Goal: Check status: Check status

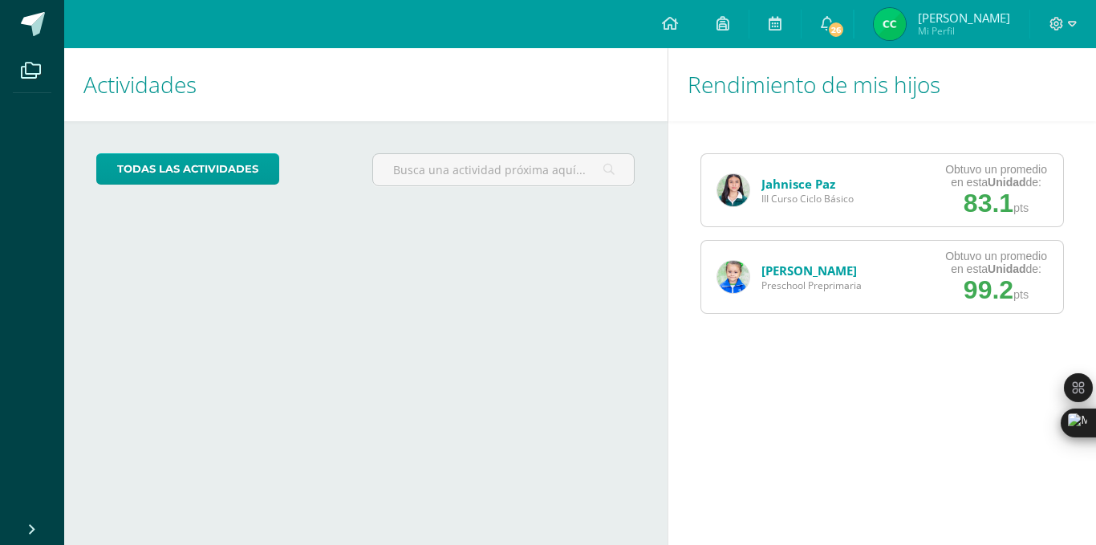
click at [821, 282] on span "Preschool Preprimaria" at bounding box center [812, 285] width 100 height 14
click at [815, 274] on link "[PERSON_NAME]" at bounding box center [809, 270] width 95 height 16
click at [778, 271] on link "[PERSON_NAME]" at bounding box center [809, 270] width 95 height 16
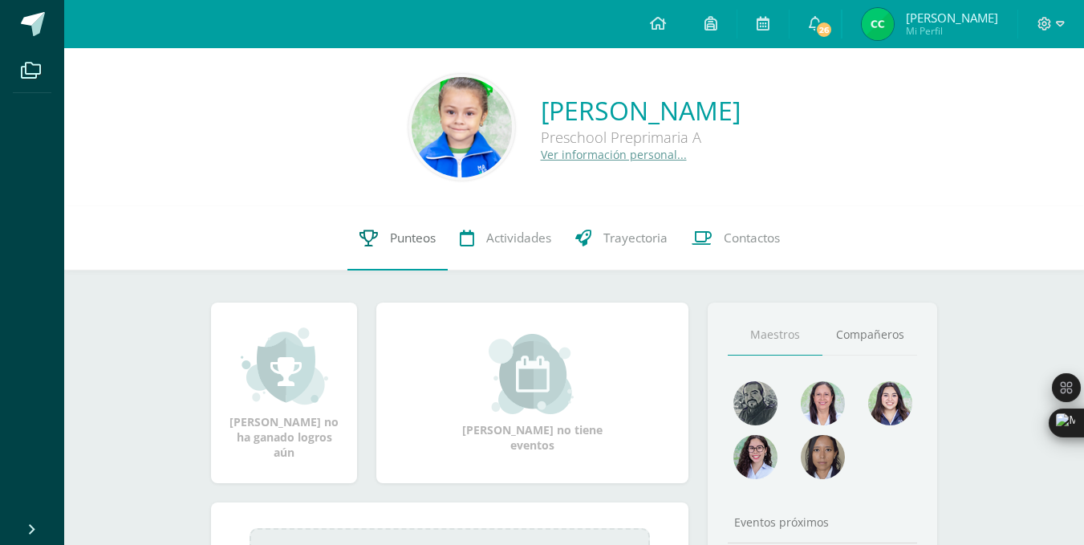
click at [372, 225] on link "Punteos" at bounding box center [397, 238] width 100 height 64
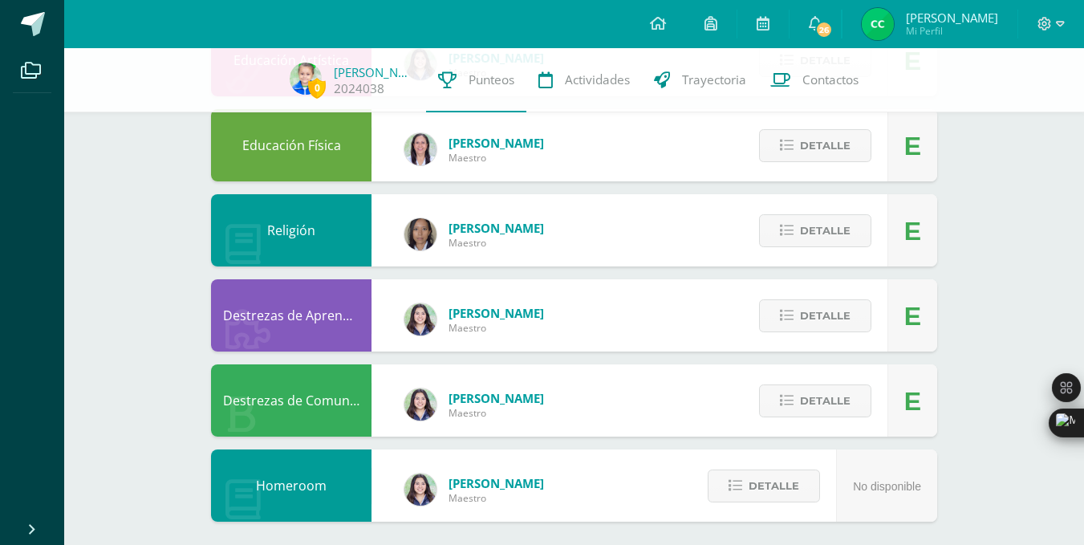
scroll to position [493, 0]
